Goal: Task Accomplishment & Management: Manage account settings

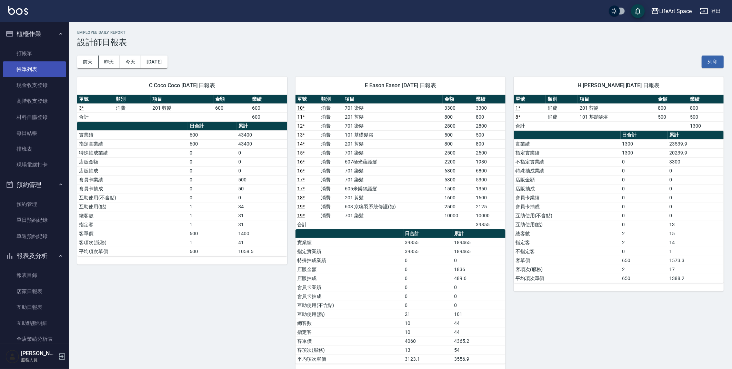
click at [14, 65] on link "帳單列表" at bounding box center [34, 69] width 63 height 16
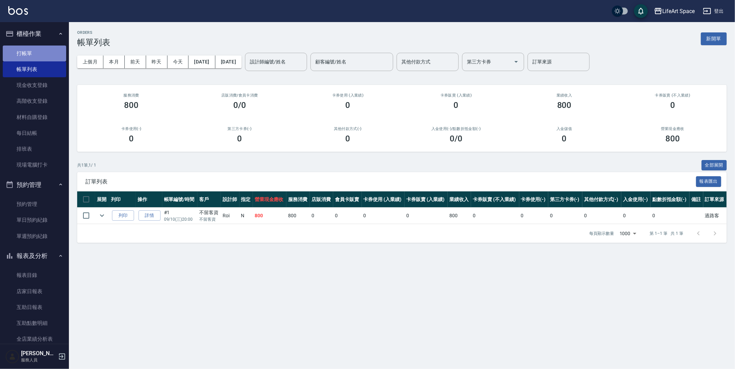
click at [34, 58] on link "打帳單" at bounding box center [34, 53] width 63 height 16
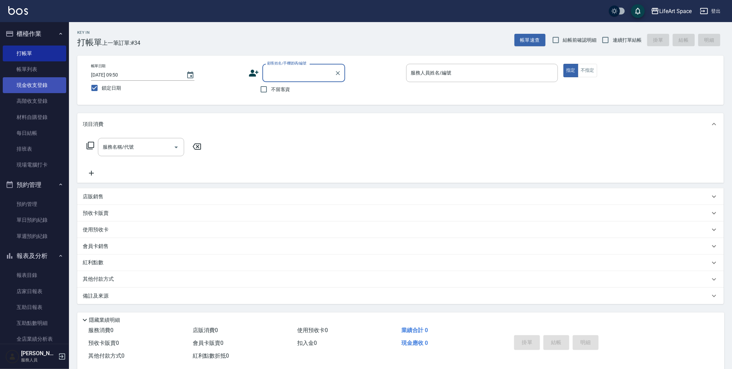
click at [59, 89] on link "現金收支登錄" at bounding box center [34, 85] width 63 height 16
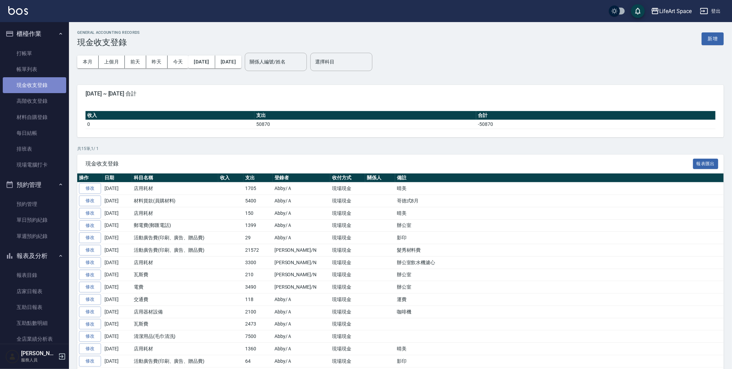
click at [59, 88] on link "現金收支登錄" at bounding box center [34, 85] width 63 height 16
click at [42, 103] on link "高階收支登錄" at bounding box center [34, 101] width 63 height 16
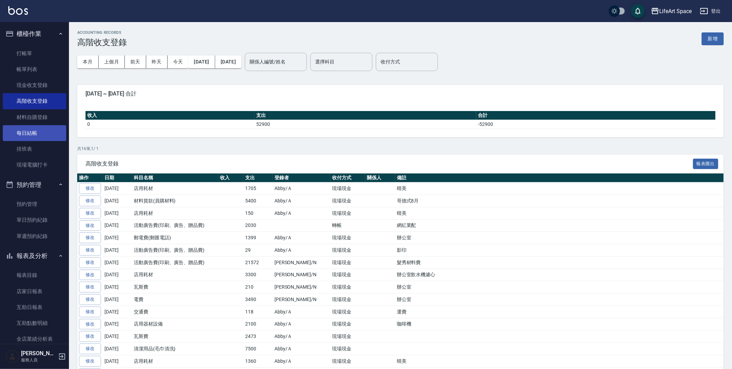
click at [35, 134] on link "每日結帳" at bounding box center [34, 133] width 63 height 16
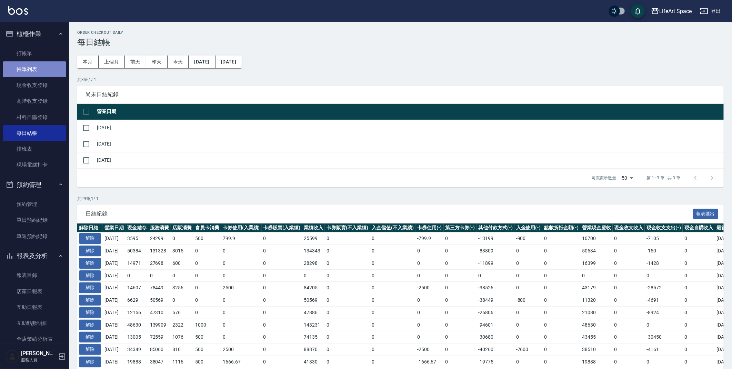
click at [39, 66] on link "帳單列表" at bounding box center [34, 69] width 63 height 16
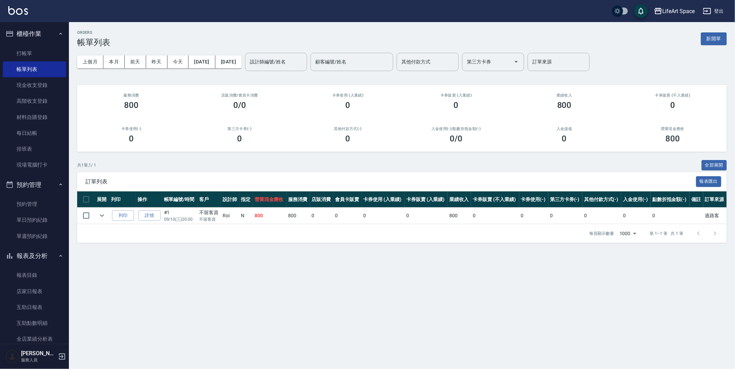
click at [214, 73] on div "上個月 本月 前天 昨天 今天 2025/09/10 2025/09/10 設計師編號/姓名 設計師編號/姓名 顧客編號/姓名 顧客編號/姓名 其他付款方式 …" at bounding box center [402, 61] width 650 height 29
click at [214, 62] on button "[DATE]" at bounding box center [201, 61] width 27 height 13
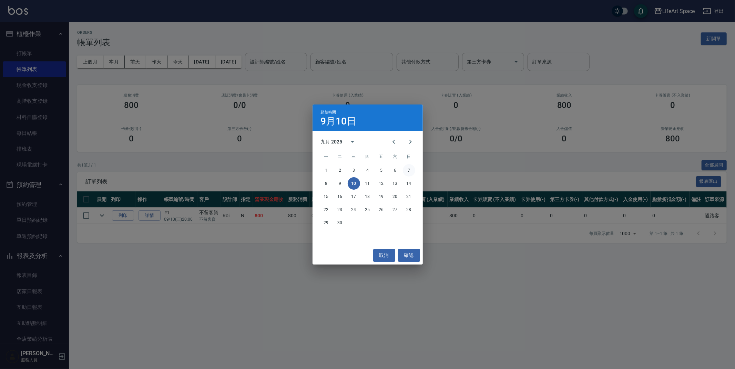
click at [407, 172] on button "7" at bounding box center [409, 170] width 12 height 12
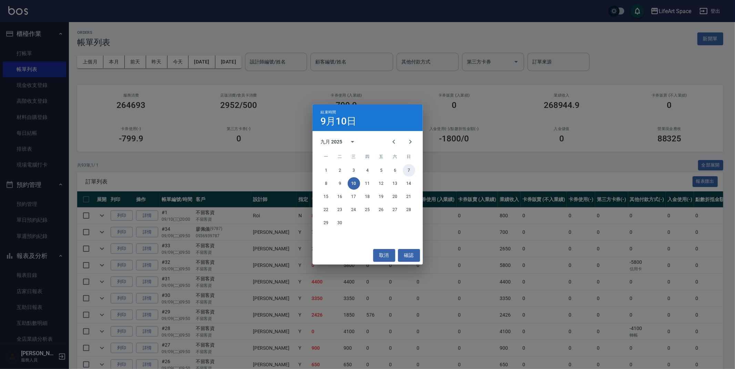
click at [412, 169] on button "7" at bounding box center [409, 170] width 12 height 12
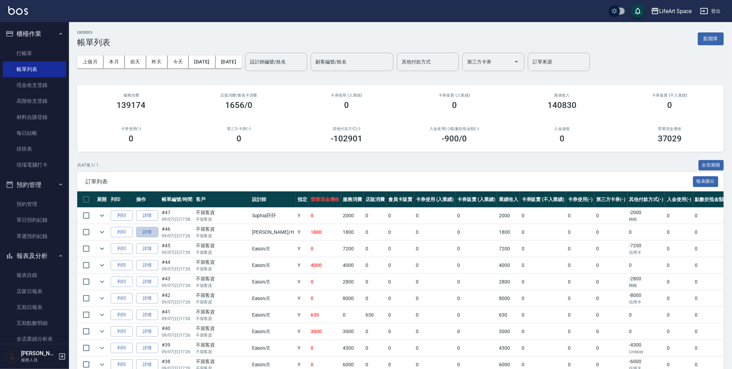
click at [154, 231] on link "詳情" at bounding box center [147, 232] width 22 height 11
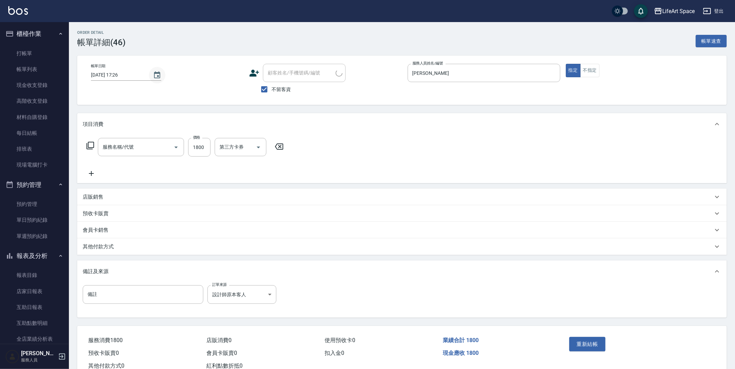
type input "2025/09/07 17:26"
checkbox input "true"
type input "Hannah-H"
click at [158, 74] on icon "Choose date, selected date is 2025-09-07" at bounding box center [157, 75] width 8 height 8
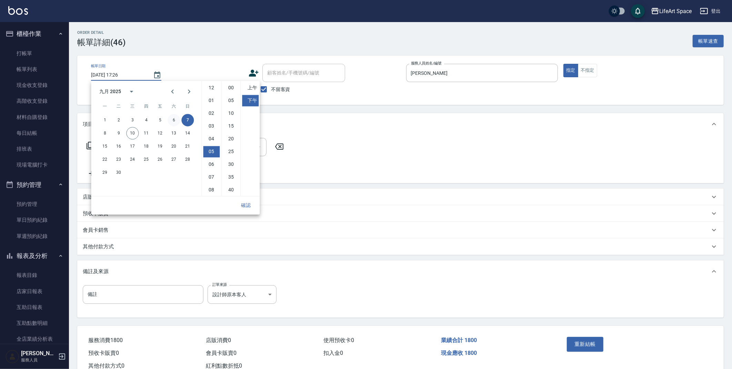
type input "502縮毛矯正 (502)"
click at [110, 131] on button "8" at bounding box center [105, 133] width 12 height 12
click at [121, 133] on button "9" at bounding box center [118, 133] width 12 height 12
type input "2025/09/09 17:26"
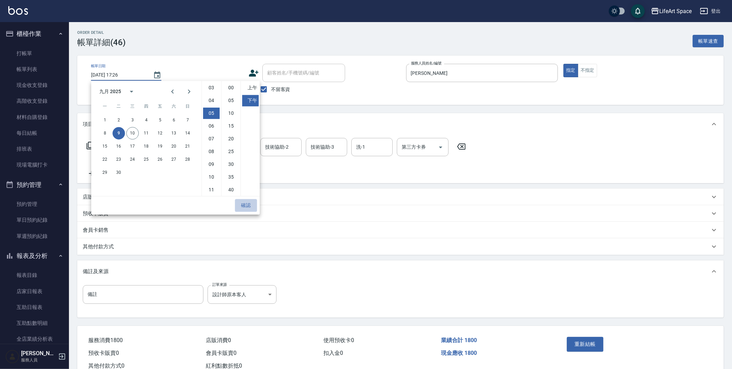
click at [253, 205] on button "確認" at bounding box center [246, 205] width 22 height 13
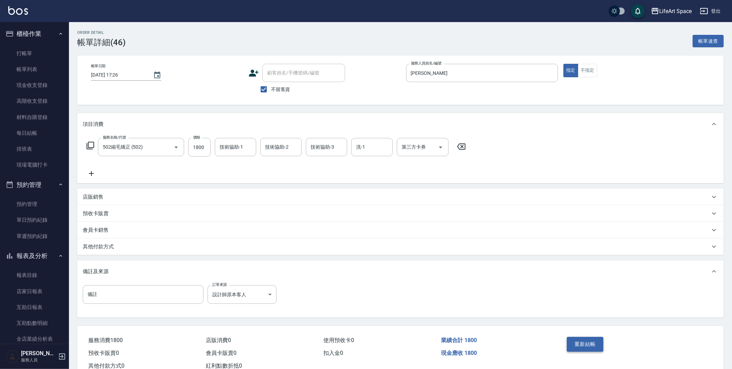
click at [585, 345] on button "重新結帳" at bounding box center [584, 344] width 37 height 14
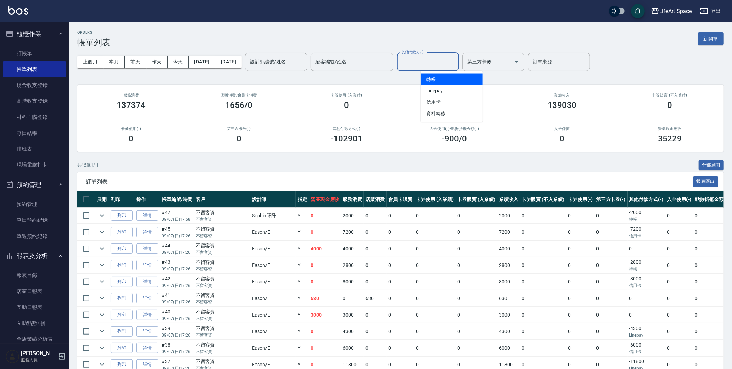
click at [456, 58] on input "其他付款方式" at bounding box center [428, 62] width 56 height 12
click at [454, 79] on span "轉帳" at bounding box center [451, 79] width 62 height 11
type input "轉帳"
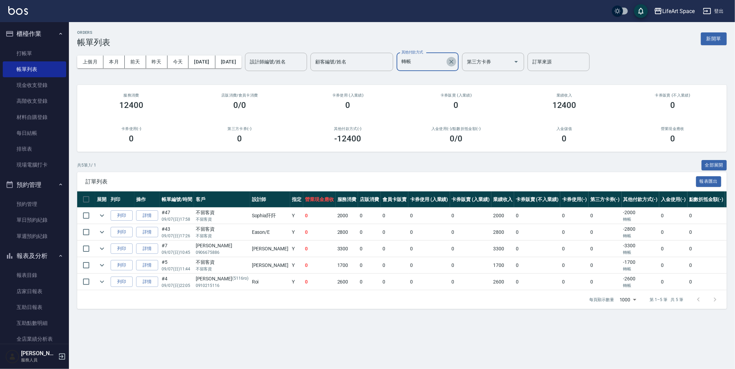
click at [455, 61] on icon "Clear" at bounding box center [451, 61] width 7 height 7
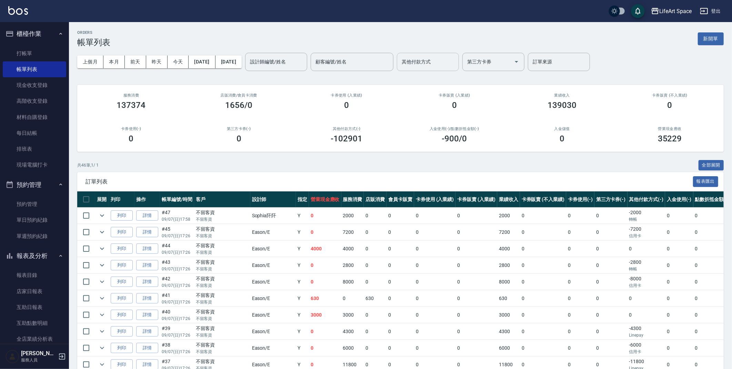
click at [462, 71] on div "上個月 本月 前天 昨天 今天 2025/09/07 2025/09/07 設計師編號/姓名 設計師編號/姓名 顧客編號/姓名 顧客編號/姓名 其他付款方式 …" at bounding box center [400, 61] width 646 height 29
click at [459, 68] on div "其他付款方式" at bounding box center [428, 62] width 62 height 18
click at [456, 94] on span "Linepay" at bounding box center [451, 90] width 62 height 11
type input "Linepay"
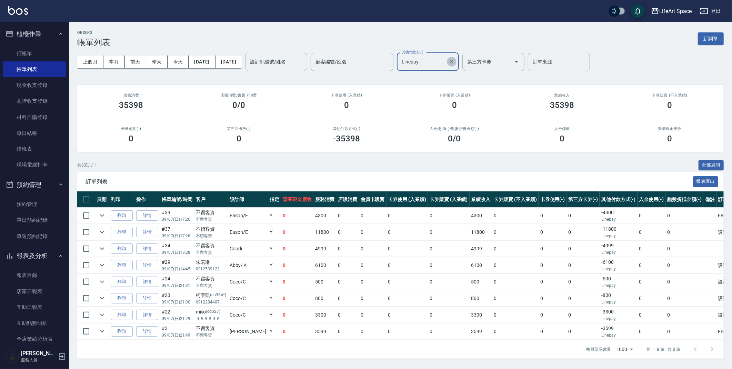
click at [455, 64] on icon "Clear" at bounding box center [451, 61] width 7 height 7
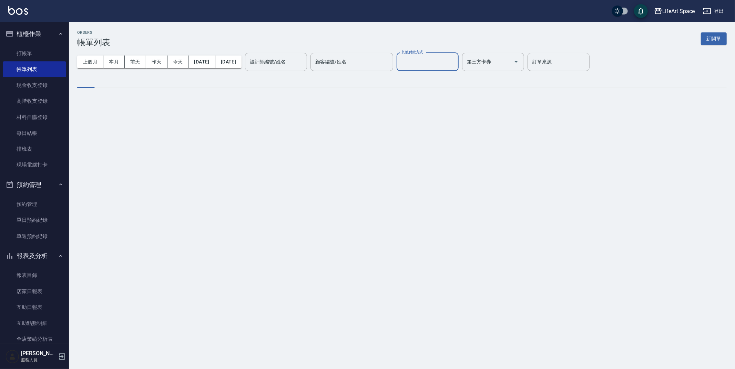
click at [456, 65] on input "其他付款方式" at bounding box center [428, 62] width 56 height 12
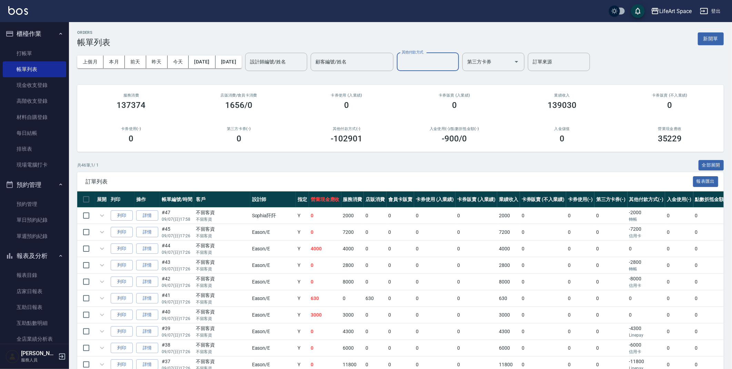
drag, startPoint x: 449, startPoint y: 66, endPoint x: 447, endPoint y: 62, distance: 4.3
click at [449, 66] on input "其他付款方式" at bounding box center [428, 62] width 56 height 12
click at [447, 62] on input "其他付款方式" at bounding box center [428, 62] width 56 height 12
click at [446, 100] on span "信用卡" at bounding box center [451, 101] width 62 height 11
type input "信用卡"
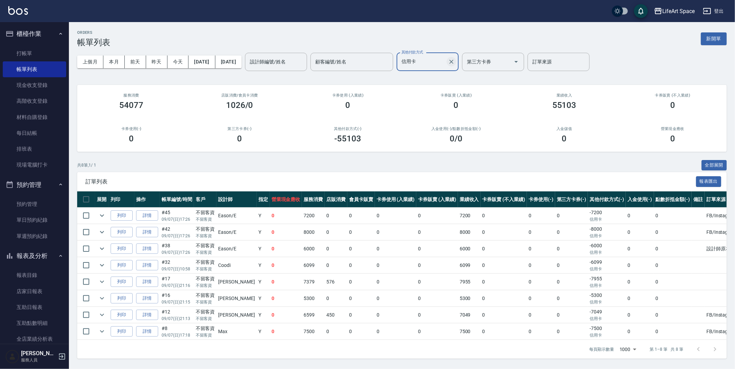
click at [455, 59] on icon "Clear" at bounding box center [451, 61] width 7 height 7
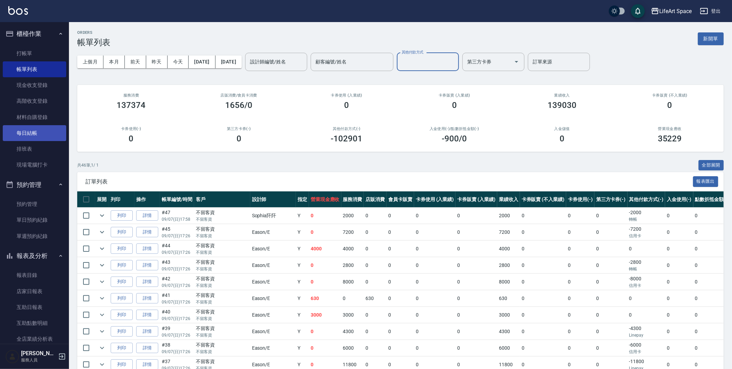
click at [52, 133] on link "每日結帳" at bounding box center [34, 133] width 63 height 16
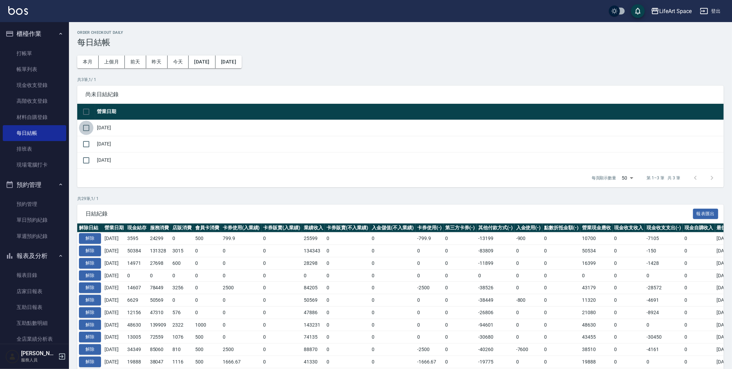
drag, startPoint x: 84, startPoint y: 128, endPoint x: 86, endPoint y: 131, distance: 4.0
click at [85, 130] on input "checkbox" at bounding box center [86, 128] width 14 height 14
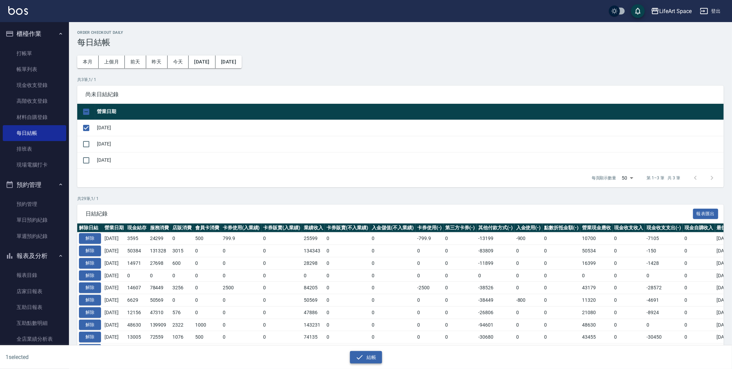
click at [378, 357] on button "結帳" at bounding box center [366, 357] width 32 height 13
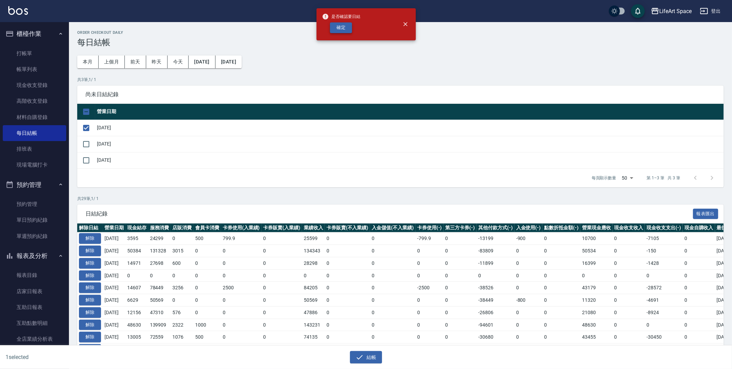
click at [334, 30] on button "確定" at bounding box center [341, 27] width 22 height 11
checkbox input "false"
